Goal: Transaction & Acquisition: Book appointment/travel/reservation

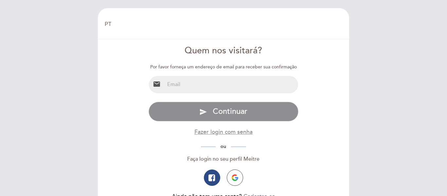
select select "pt"
click at [170, 88] on input "email" at bounding box center [232, 84] width 134 height 17
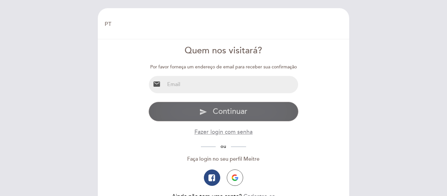
type input "[EMAIL_ADDRESS][DOMAIN_NAME]"
click at [225, 112] on span "Continuar" at bounding box center [230, 111] width 35 height 9
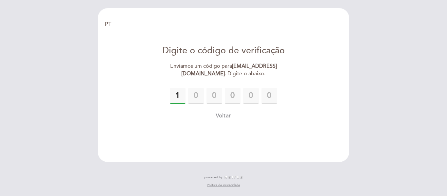
type input "1"
type input "8"
type input "5"
type input "3"
type input "8"
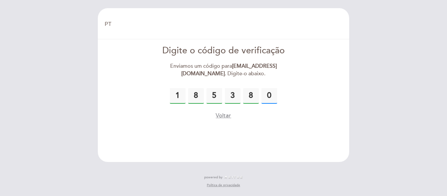
type input "0"
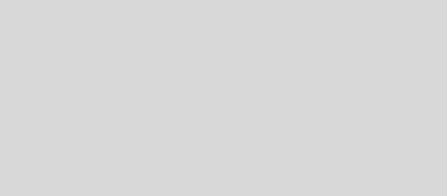
select select "pt"
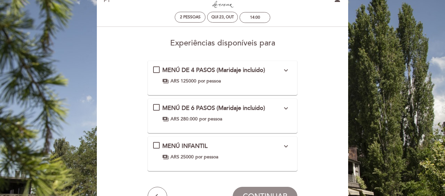
scroll to position [24, 0]
click at [285, 71] on icon "expand_more" at bounding box center [286, 70] width 8 height 8
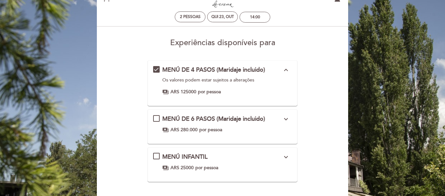
click at [285, 71] on icon "expand_less" at bounding box center [286, 70] width 8 height 8
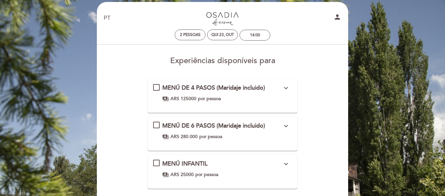
scroll to position [0, 0]
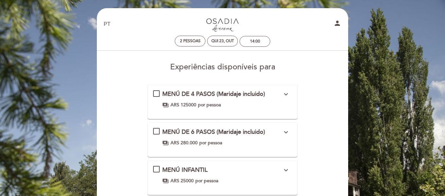
click at [156, 92] on div "MENÚ DE 4 PASOS (Maridaje incluido) expand_more Os valores podem estar sujeitos…" at bounding box center [222, 99] width 139 height 18
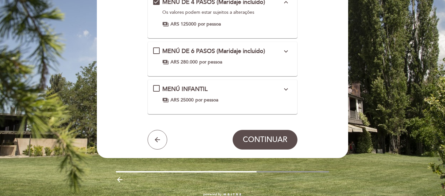
scroll to position [92, 0]
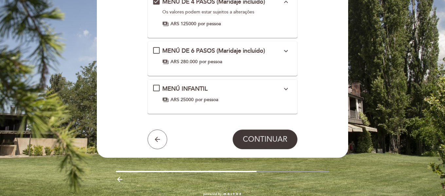
click at [264, 138] on span "CONTINUAR" at bounding box center [265, 139] width 44 height 9
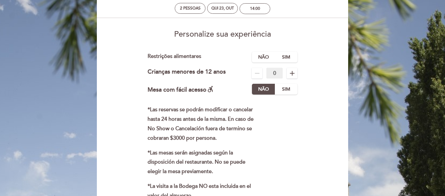
scroll to position [33, 0]
click at [284, 54] on label "Sim" at bounding box center [285, 56] width 23 height 11
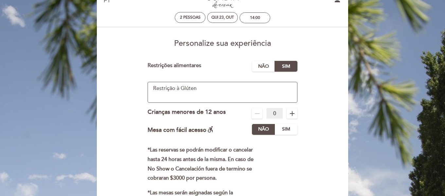
scroll to position [23, 0]
click at [179, 89] on textarea at bounding box center [223, 92] width 150 height 21
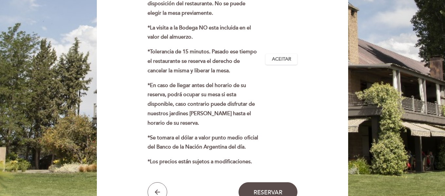
scroll to position [290, 0]
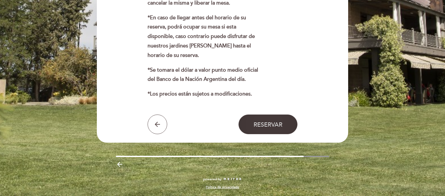
type textarea "Restrição a Gluten"
click at [272, 121] on span "Reservar" at bounding box center [268, 124] width 29 height 7
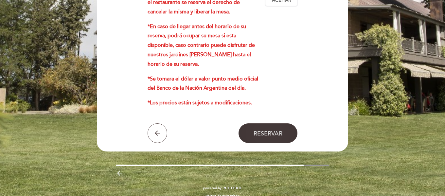
scroll to position [282, 0]
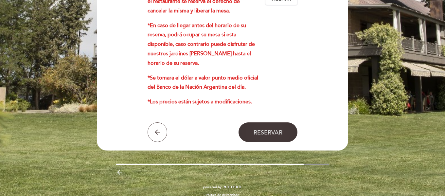
click at [265, 131] on span "Reservar" at bounding box center [268, 132] width 29 height 7
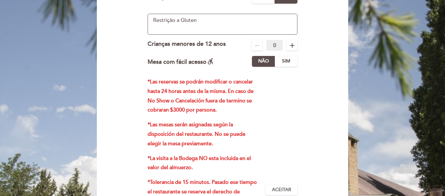
click at [265, 131] on div "*Las reservas se podrán modificar o cancelar hasta 24 horas antes de la misma. …" at bounding box center [207, 189] width 118 height 225
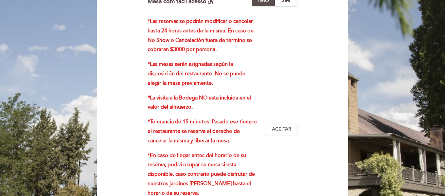
scroll to position [152, 0]
click at [280, 128] on span "Aceitar" at bounding box center [281, 129] width 19 height 7
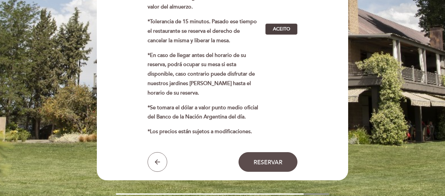
scroll to position [253, 0]
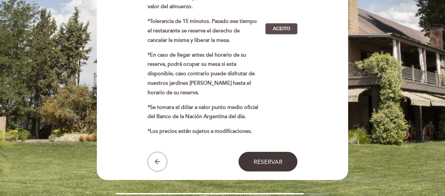
click at [259, 159] on span "Reservar" at bounding box center [268, 161] width 29 height 7
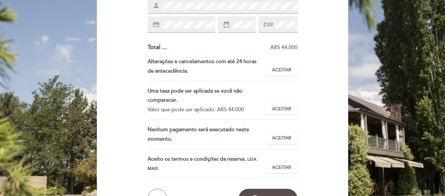
scroll to position [123, 0]
click at [273, 74] on span "Aceitar" at bounding box center [281, 70] width 19 height 7
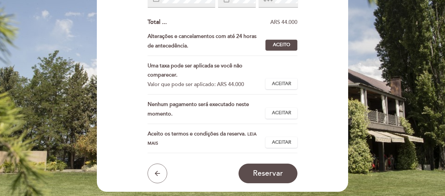
scroll to position [149, 0]
click at [277, 110] on span "Aceitar" at bounding box center [281, 112] width 19 height 7
click at [153, 141] on span "Leia mais" at bounding box center [202, 138] width 109 height 15
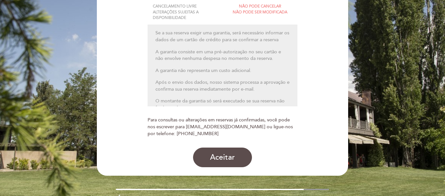
scroll to position [98, 0]
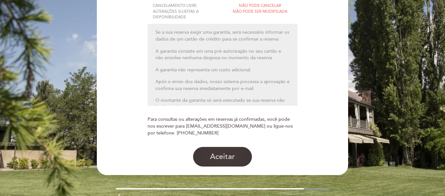
click at [223, 155] on button "Aceitar" at bounding box center [222, 157] width 59 height 20
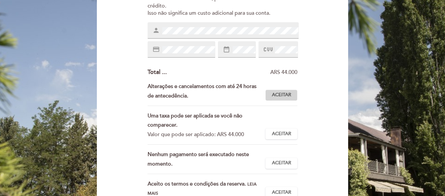
click at [283, 94] on span "Aceitar" at bounding box center [281, 95] width 19 height 7
click at [277, 138] on button "Aceitar Aceito" at bounding box center [281, 133] width 32 height 11
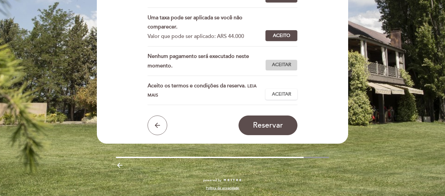
click at [286, 64] on span "Aceitar" at bounding box center [281, 64] width 19 height 7
click at [284, 92] on span "Aceitar" at bounding box center [281, 94] width 19 height 7
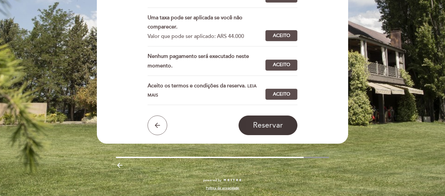
click at [265, 116] on button "Reservar" at bounding box center [267, 125] width 59 height 20
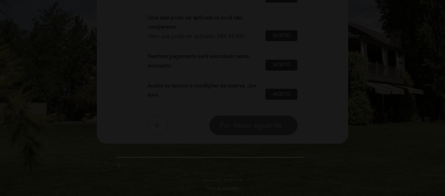
scroll to position [0, 0]
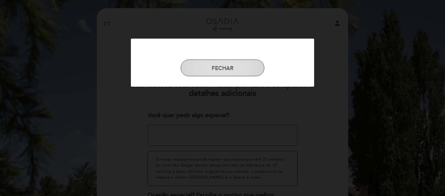
click at [223, 69] on button "FECHAR" at bounding box center [223, 68] width 84 height 17
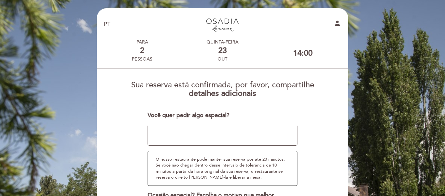
click at [223, 69] on section at bounding box center [222, 72] width 242 height 7
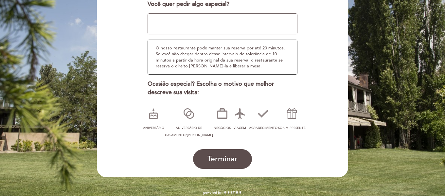
scroll to position [112, 0]
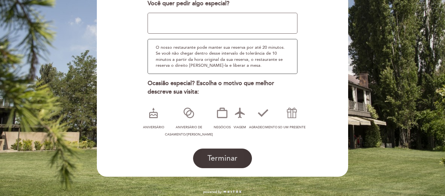
click at [212, 161] on span "Terminar" at bounding box center [222, 158] width 30 height 9
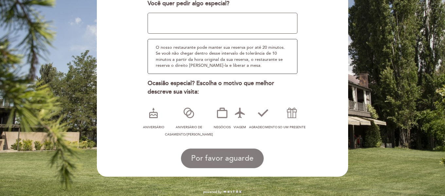
scroll to position [0, 0]
